Goal: Navigation & Orientation: Find specific page/section

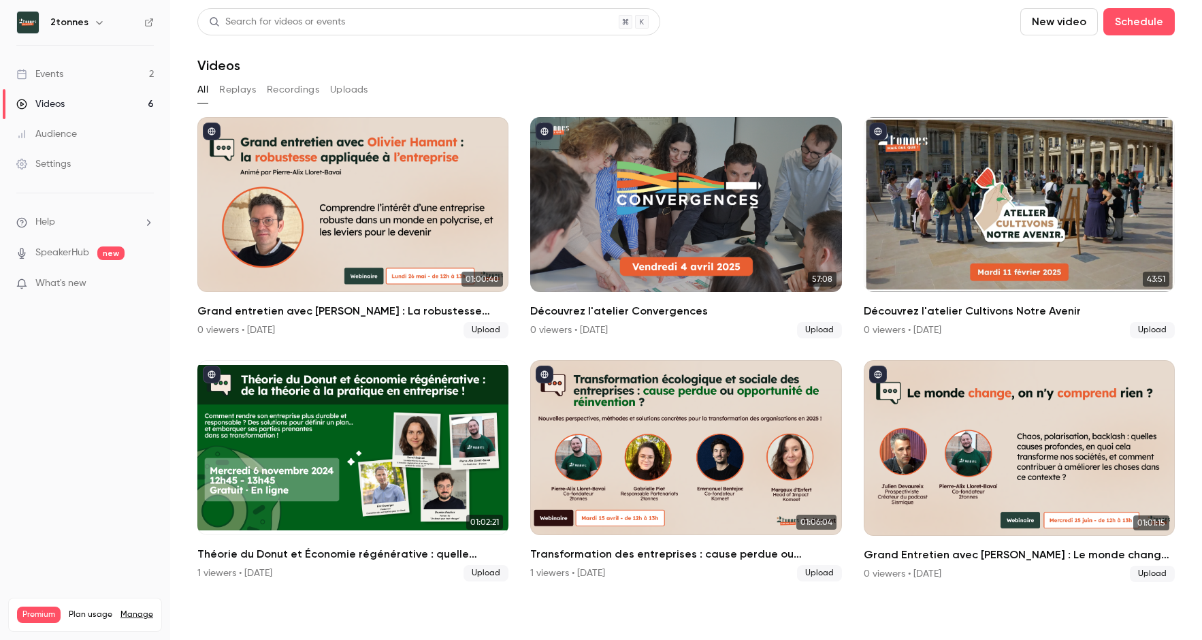
click at [104, 79] on link "Events 2" at bounding box center [85, 74] width 170 height 30
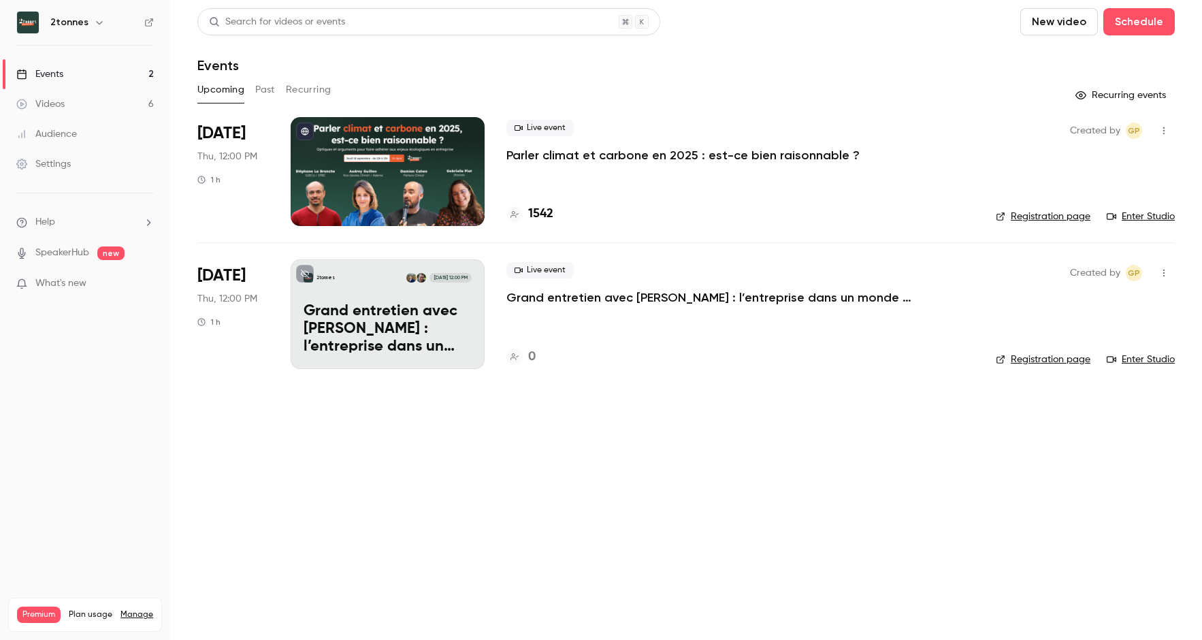
click at [76, 224] on li "Help" at bounding box center [84, 222] width 137 height 14
click at [78, 204] on div at bounding box center [601, 320] width 1202 height 640
click at [72, 161] on link "Settings" at bounding box center [85, 164] width 170 height 30
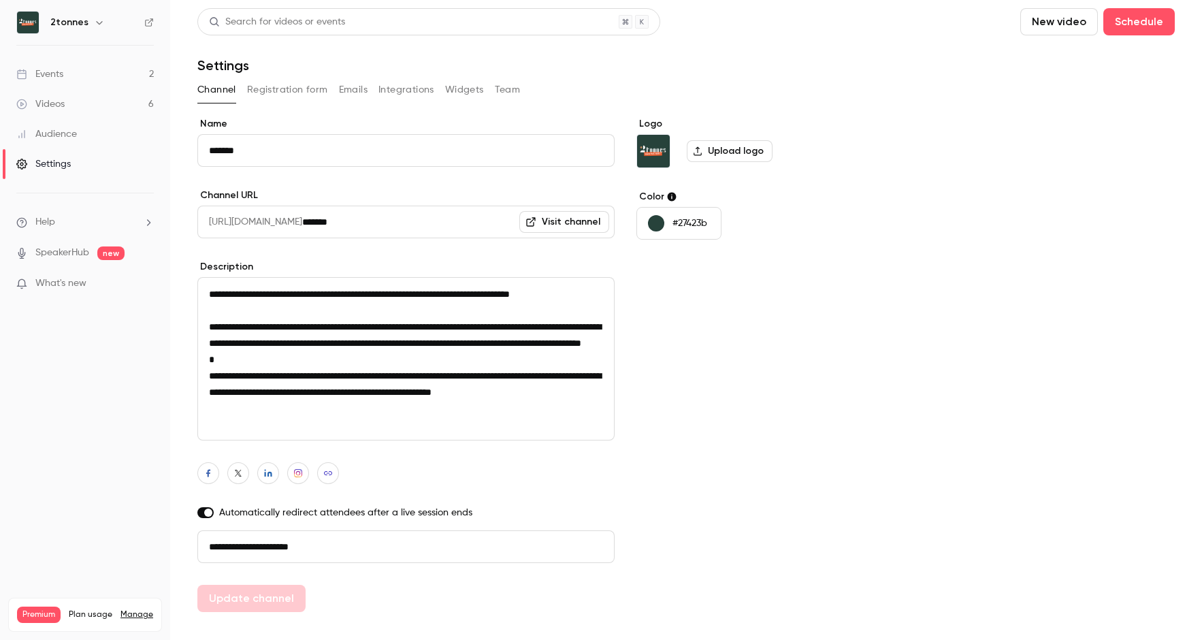
click at [69, 137] on div "Audience" at bounding box center [46, 134] width 61 height 14
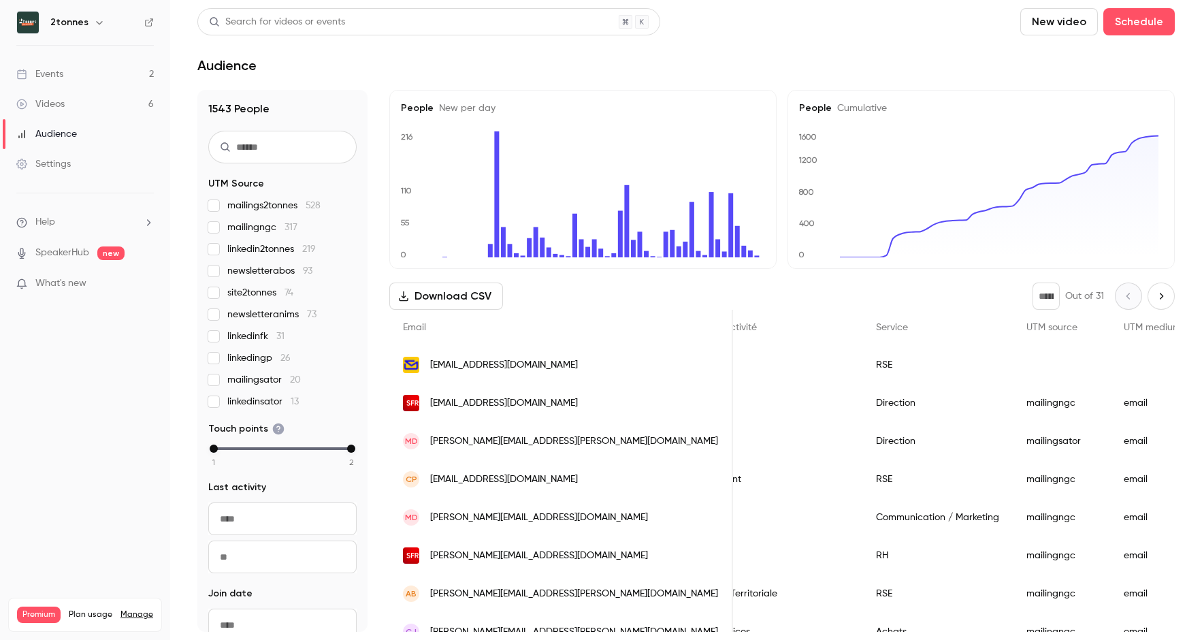
click at [82, 74] on link "Events 2" at bounding box center [85, 74] width 170 height 30
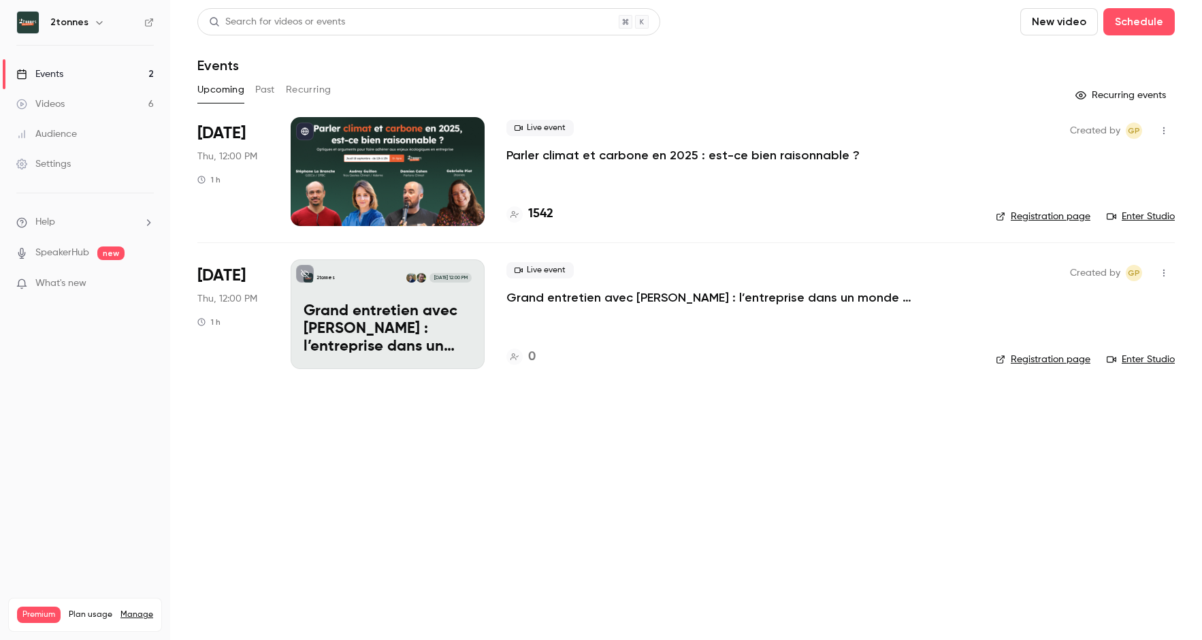
click at [70, 108] on link "Videos 6" at bounding box center [85, 104] width 170 height 30
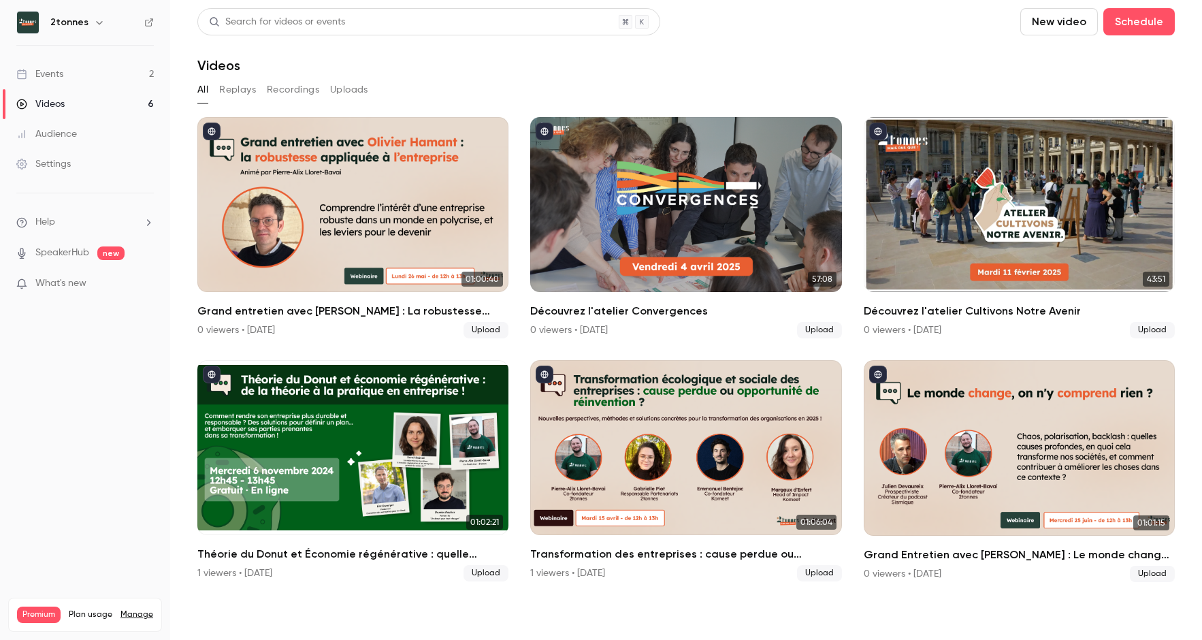
click at [138, 25] on div "2tonnes" at bounding box center [84, 22] width 137 height 23
click at [146, 24] on icon at bounding box center [149, 23] width 10 height 10
click at [71, 159] on link "Settings" at bounding box center [85, 164] width 170 height 30
